Goal: Transaction & Acquisition: Subscribe to service/newsletter

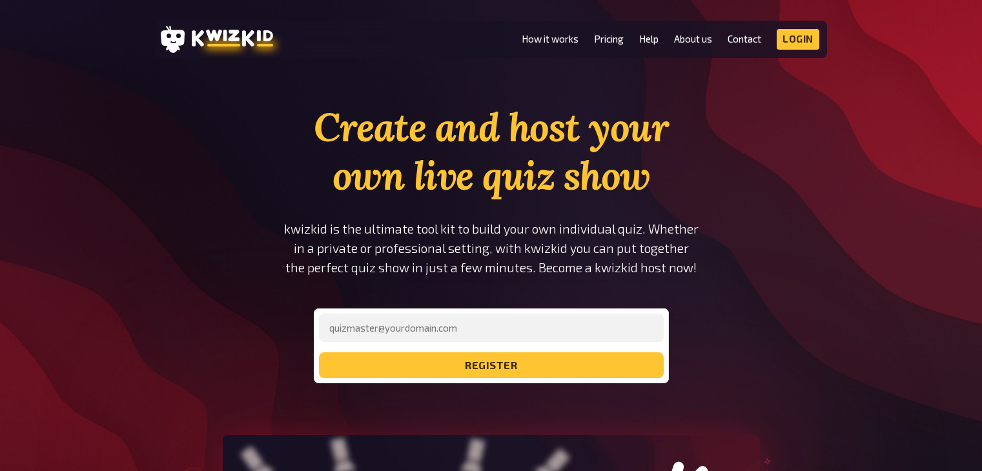
type input "[EMAIL_ADDRESS][DOMAIN_NAME]"
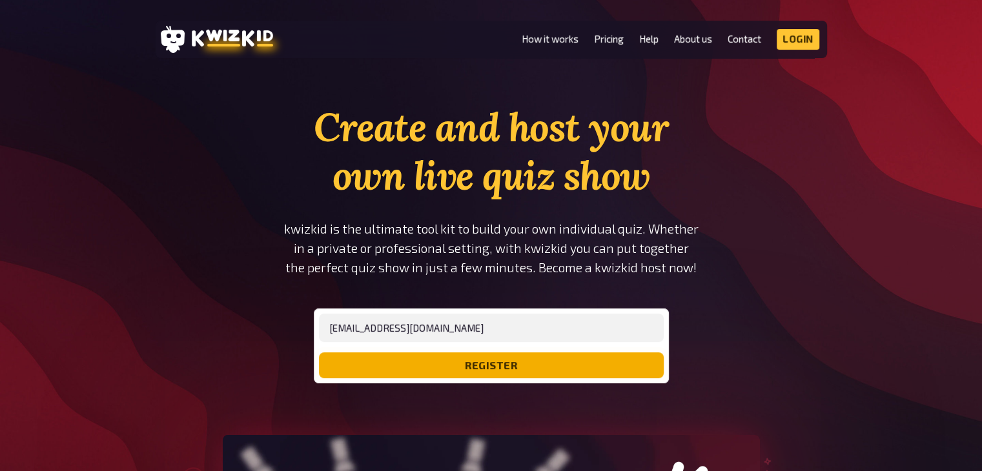
click at [444, 359] on button "register" at bounding box center [491, 366] width 345 height 26
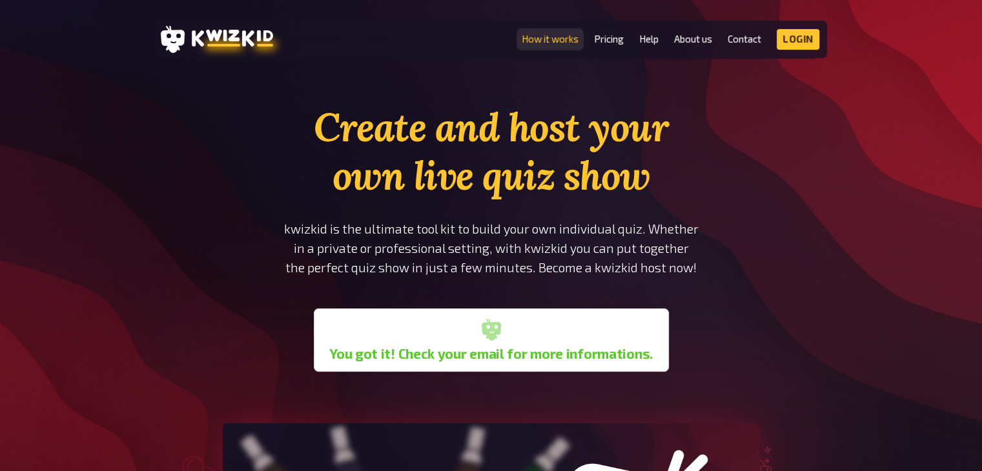
click at [548, 39] on link "How it works" at bounding box center [550, 39] width 57 height 11
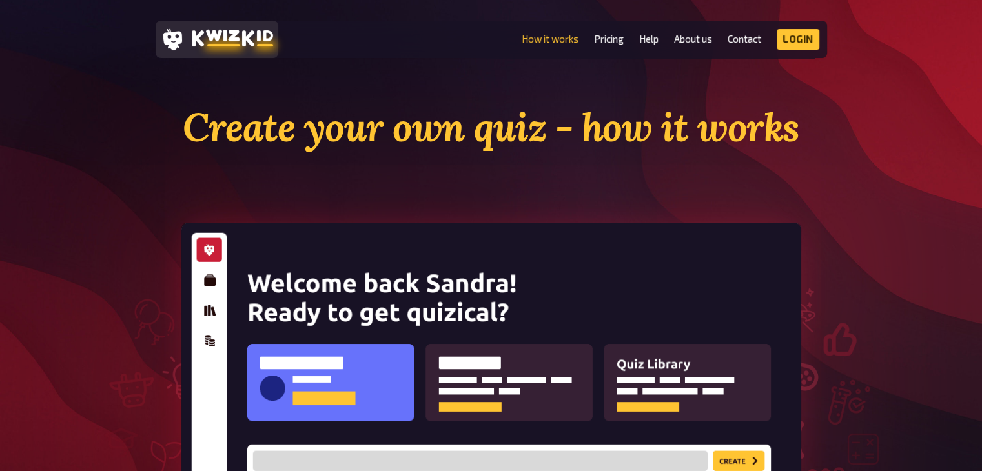
click at [192, 37] on icon at bounding box center [232, 38] width 81 height 18
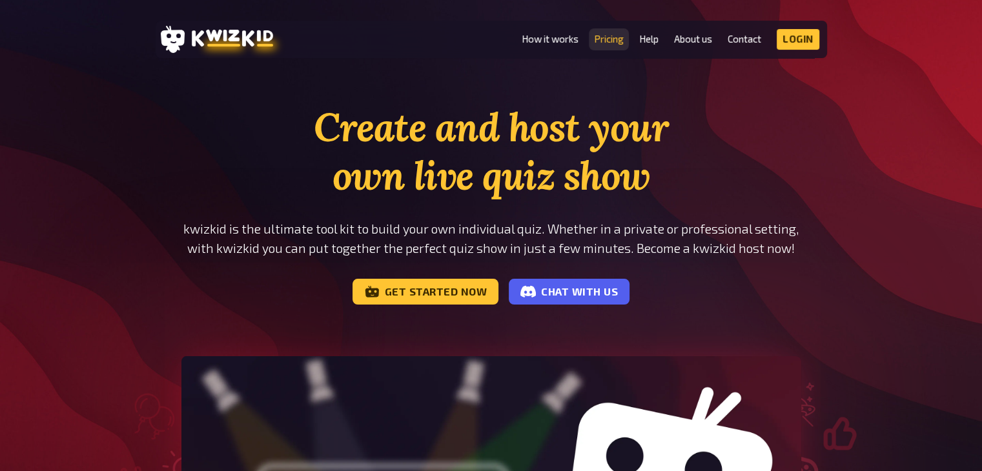
click at [611, 34] on link "Pricing" at bounding box center [609, 39] width 30 height 11
